Goal: Find specific page/section: Find specific page/section

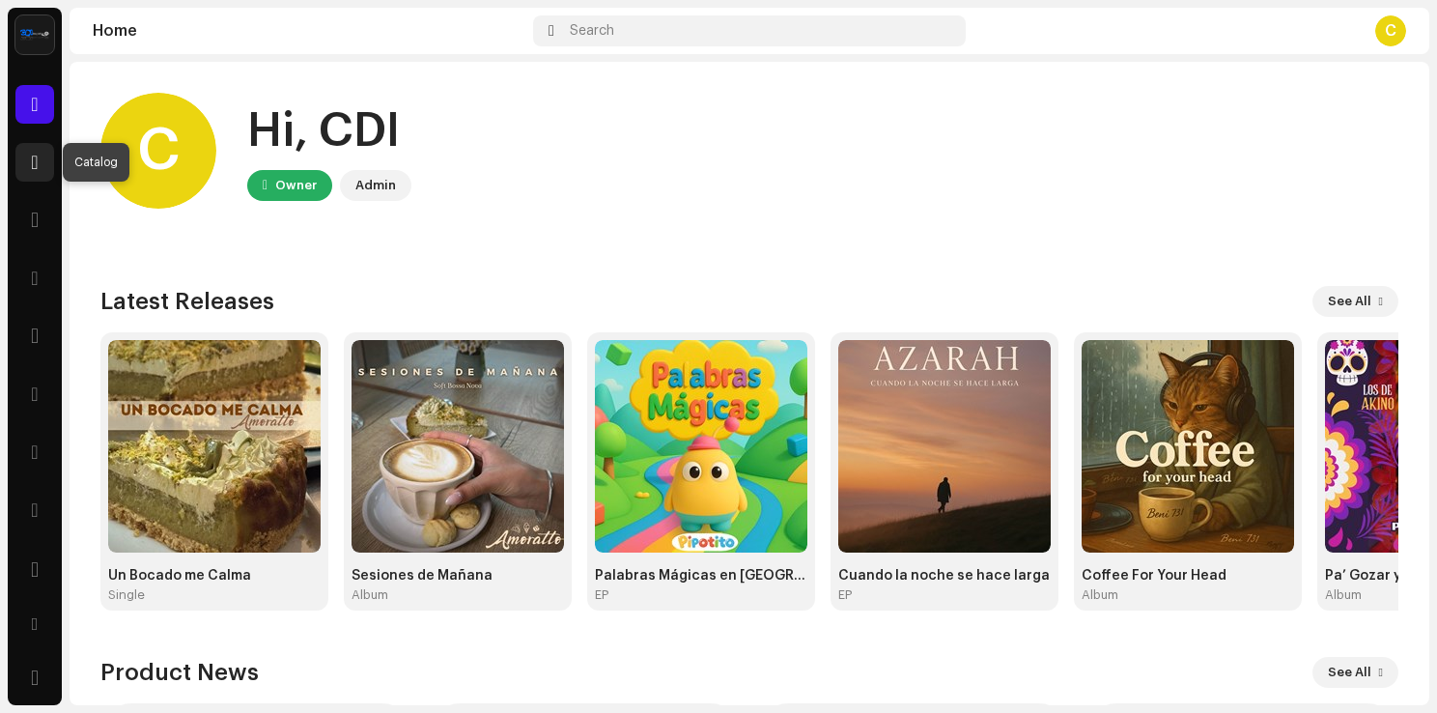
click at [35, 145] on div at bounding box center [34, 162] width 39 height 39
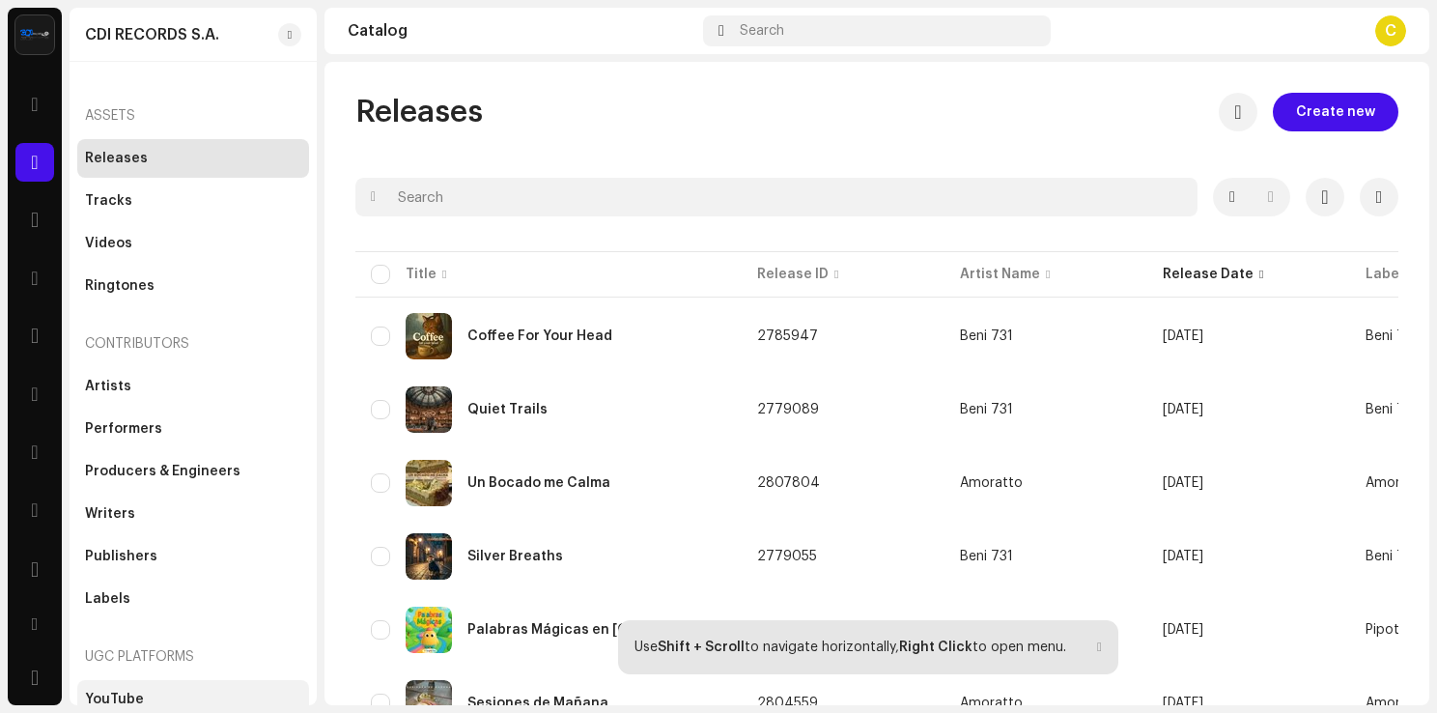
scroll to position [13, 0]
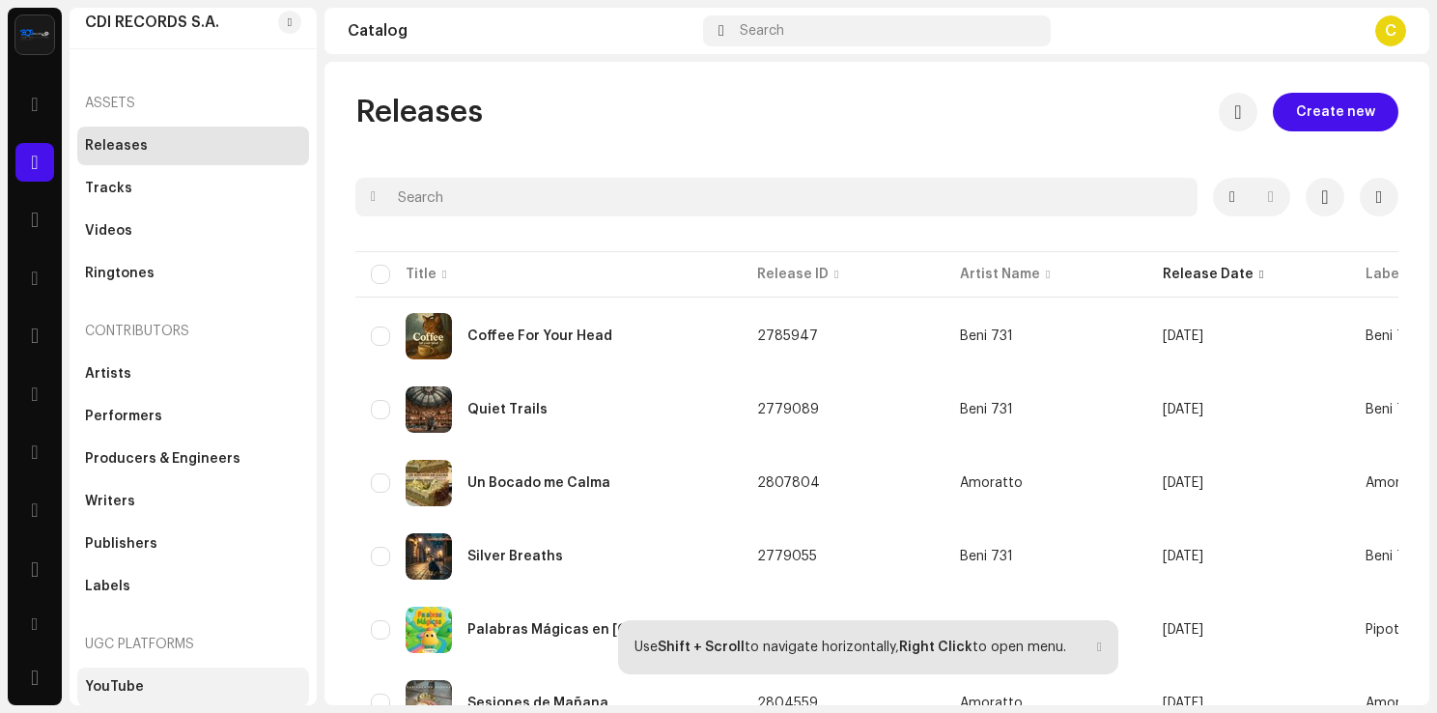
click at [152, 686] on div "YouTube" at bounding box center [193, 686] width 216 height 15
click at [119, 677] on div "YouTube" at bounding box center [193, 686] width 232 height 39
drag, startPoint x: 119, startPoint y: 677, endPoint x: 236, endPoint y: 707, distance: 120.7
click at [119, 677] on div "YouTube" at bounding box center [193, 686] width 232 height 39
